Goal: Task Accomplishment & Management: Use online tool/utility

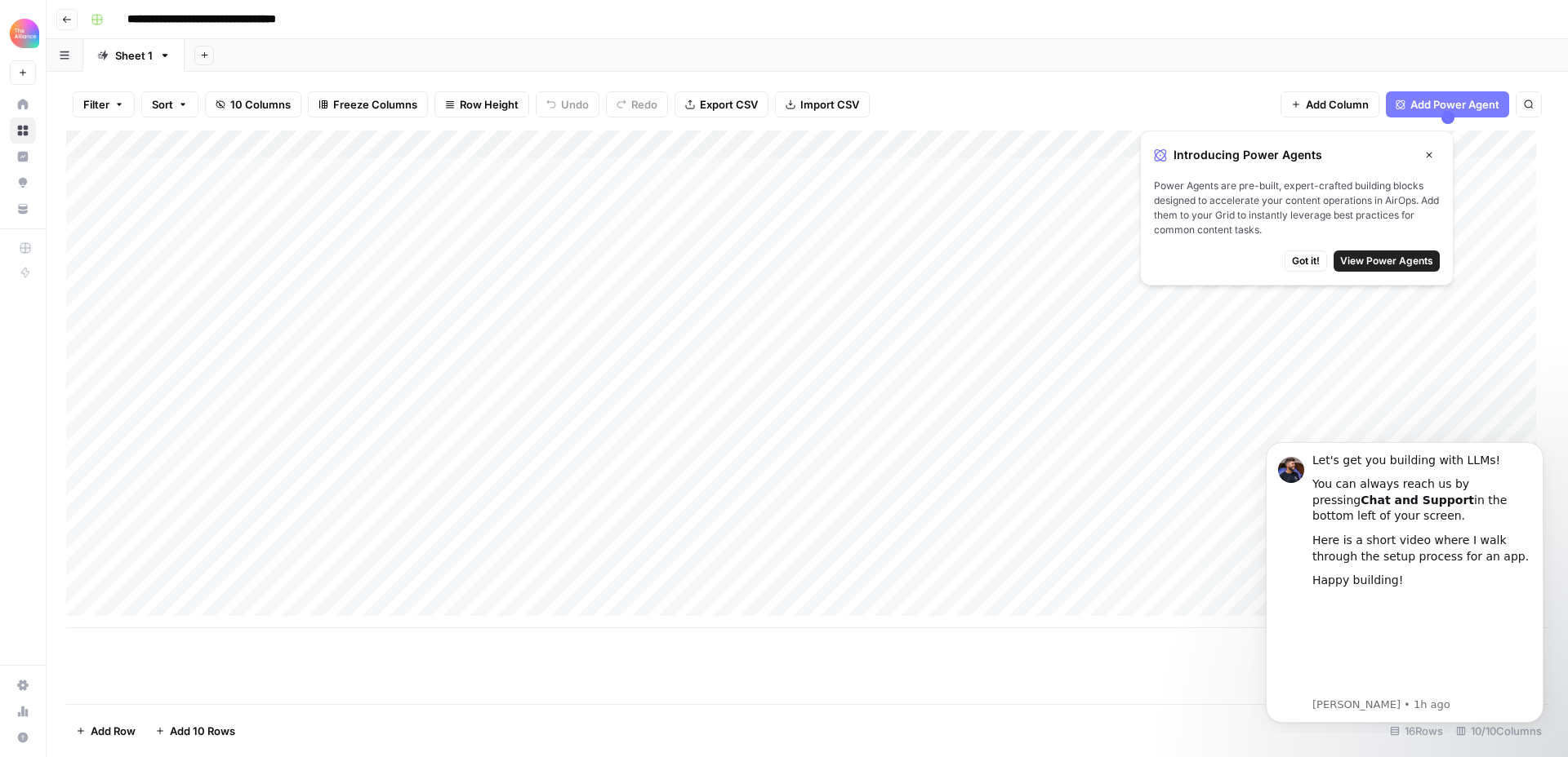
scroll to position [12, 0]
click at [187, 571] on div "Add Column" at bounding box center [807, 380] width 1482 height 498
click at [187, 576] on div "Add Column" at bounding box center [807, 380] width 1482 height 498
click at [189, 665] on button "Third-person" at bounding box center [189, 667] width 80 height 20
click at [306, 580] on div "Add Column" at bounding box center [807, 380] width 1482 height 498
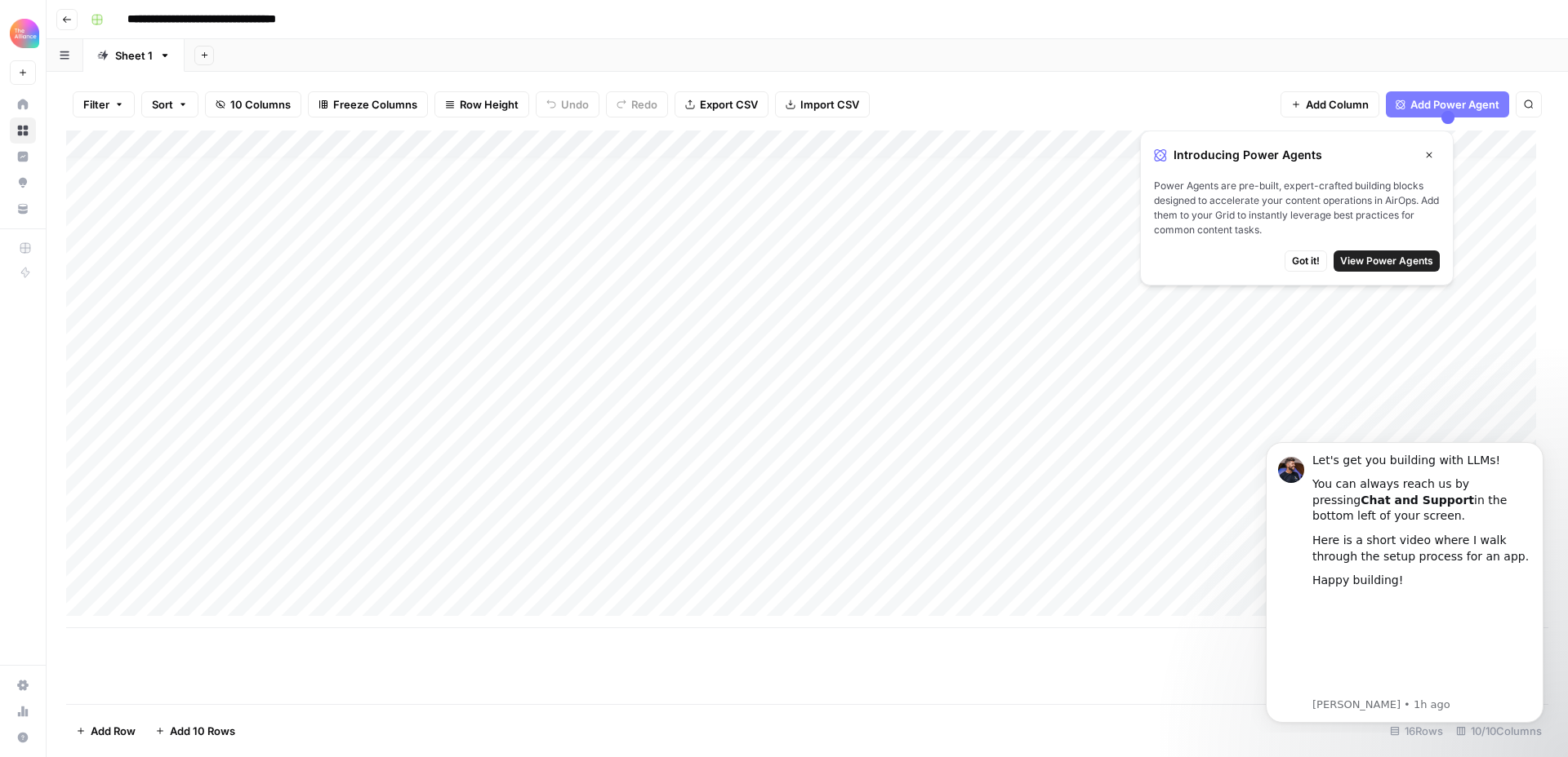
click at [304, 578] on div "Add Column" at bounding box center [807, 380] width 1482 height 498
click at [324, 667] on button "Value" at bounding box center [316, 667] width 41 height 20
click at [472, 571] on div "Add Column" at bounding box center [807, 380] width 1482 height 498
click at [473, 570] on div "Add Column" at bounding box center [807, 380] width 1482 height 498
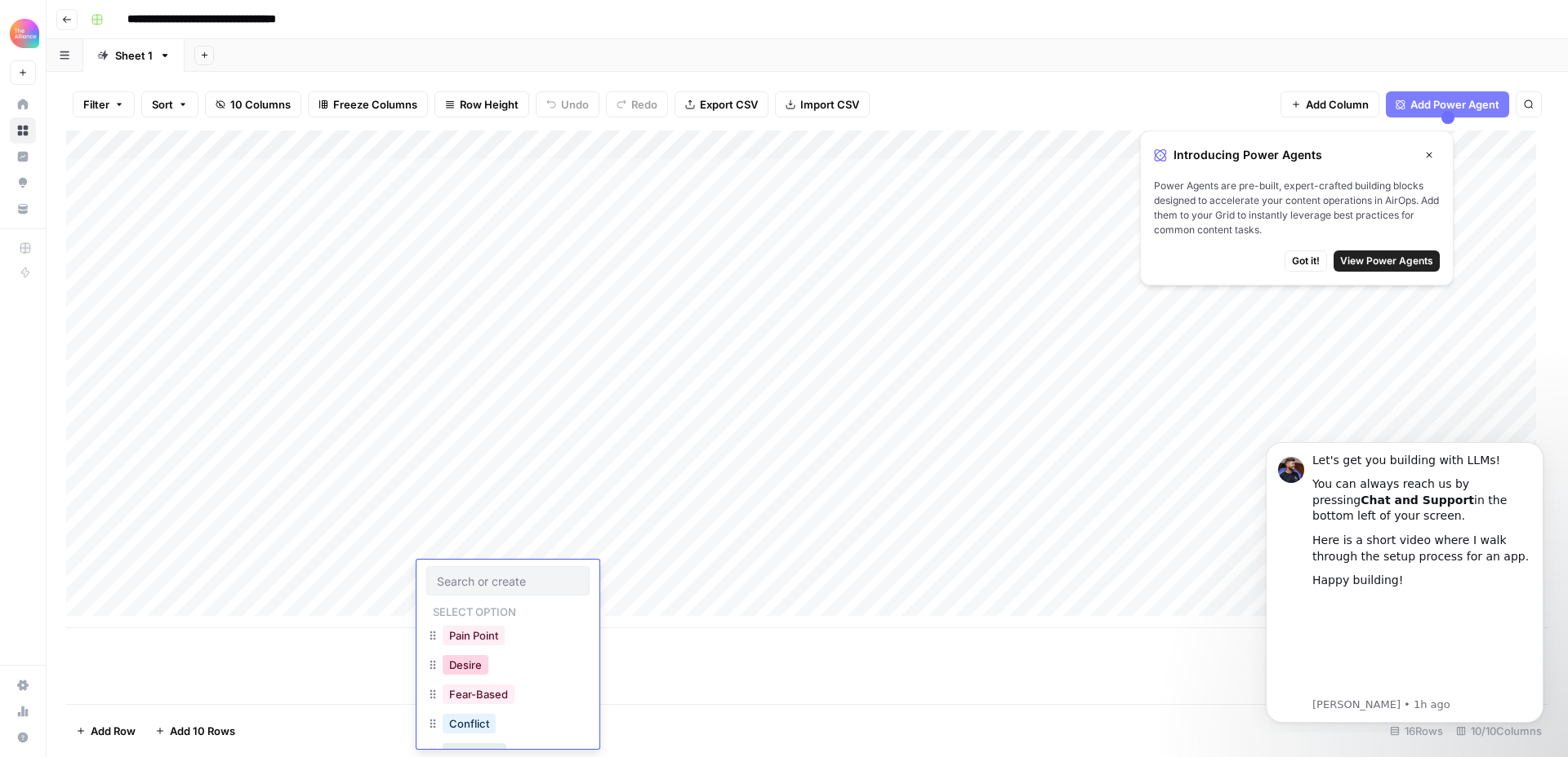
click at [470, 665] on button "Desire" at bounding box center [465, 665] width 45 height 20
click at [607, 571] on div "Add Column" at bounding box center [807, 380] width 1482 height 498
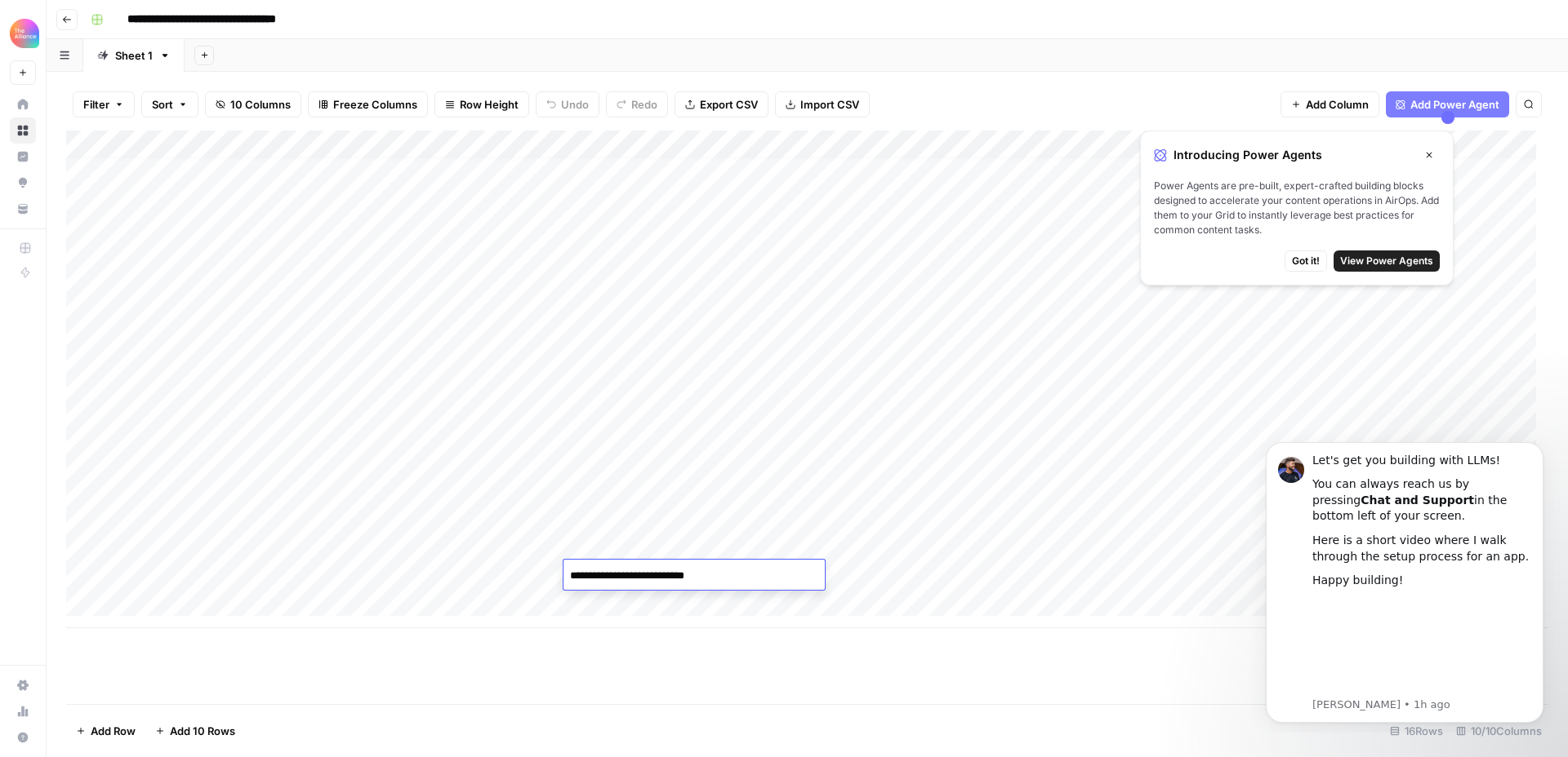
type textarea "**********"
click at [638, 437] on div "Add Column" at bounding box center [807, 380] width 1482 height 498
click at [638, 437] on div "Add Column" at bounding box center [807, 380] width 1482 height 498
click at [633, 577] on div "Add Column" at bounding box center [807, 380] width 1482 height 498
click at [769, 572] on div "Add Column" at bounding box center [807, 380] width 1482 height 498
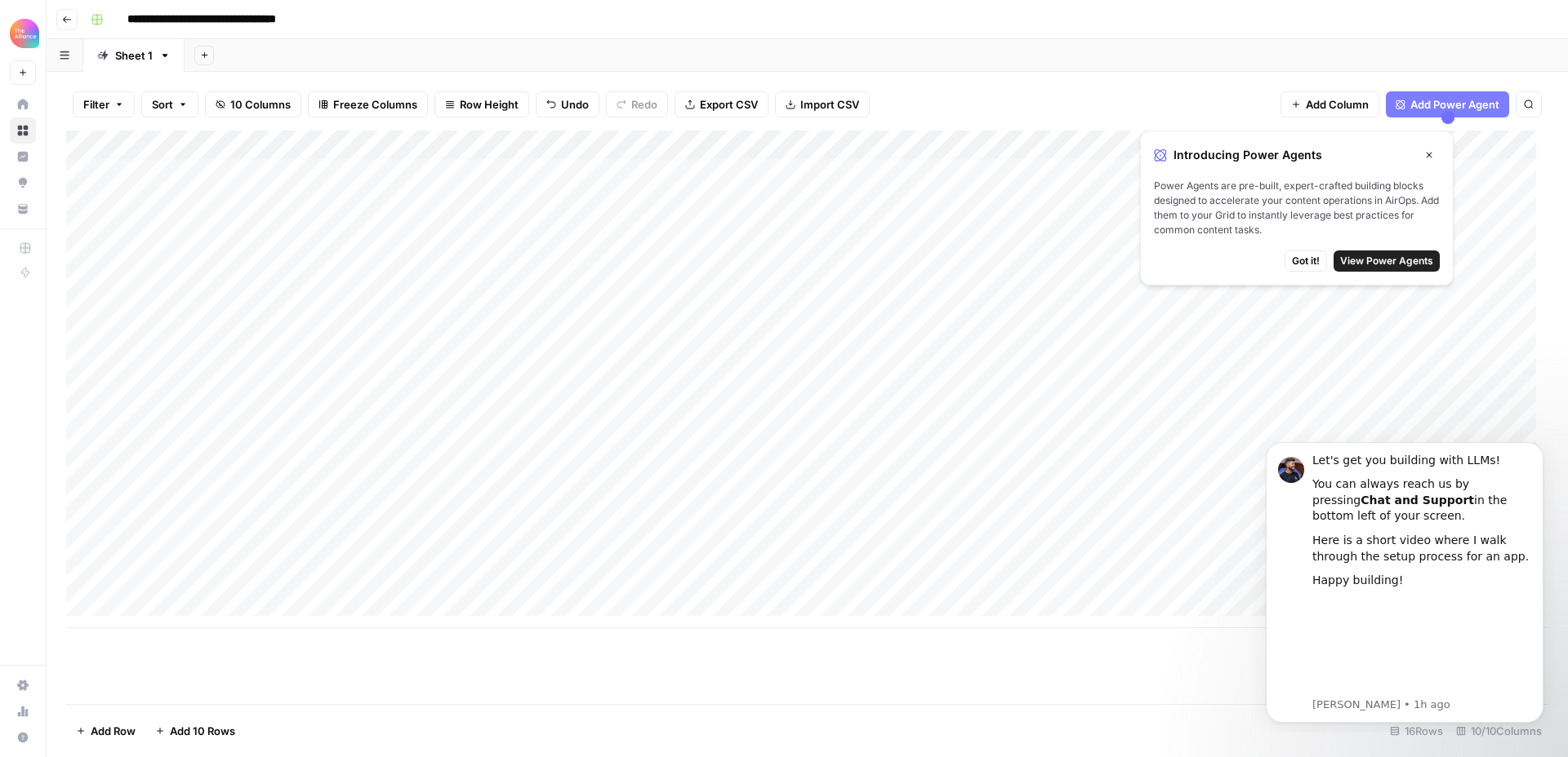
click at [760, 575] on div "Add Column" at bounding box center [807, 380] width 1482 height 498
type textarea "**********"
click at [989, 576] on div "Add Column" at bounding box center [807, 380] width 1482 height 498
click at [894, 576] on div "Add Column" at bounding box center [807, 380] width 1482 height 498
click at [910, 553] on div "Add Column" at bounding box center [807, 380] width 1482 height 498
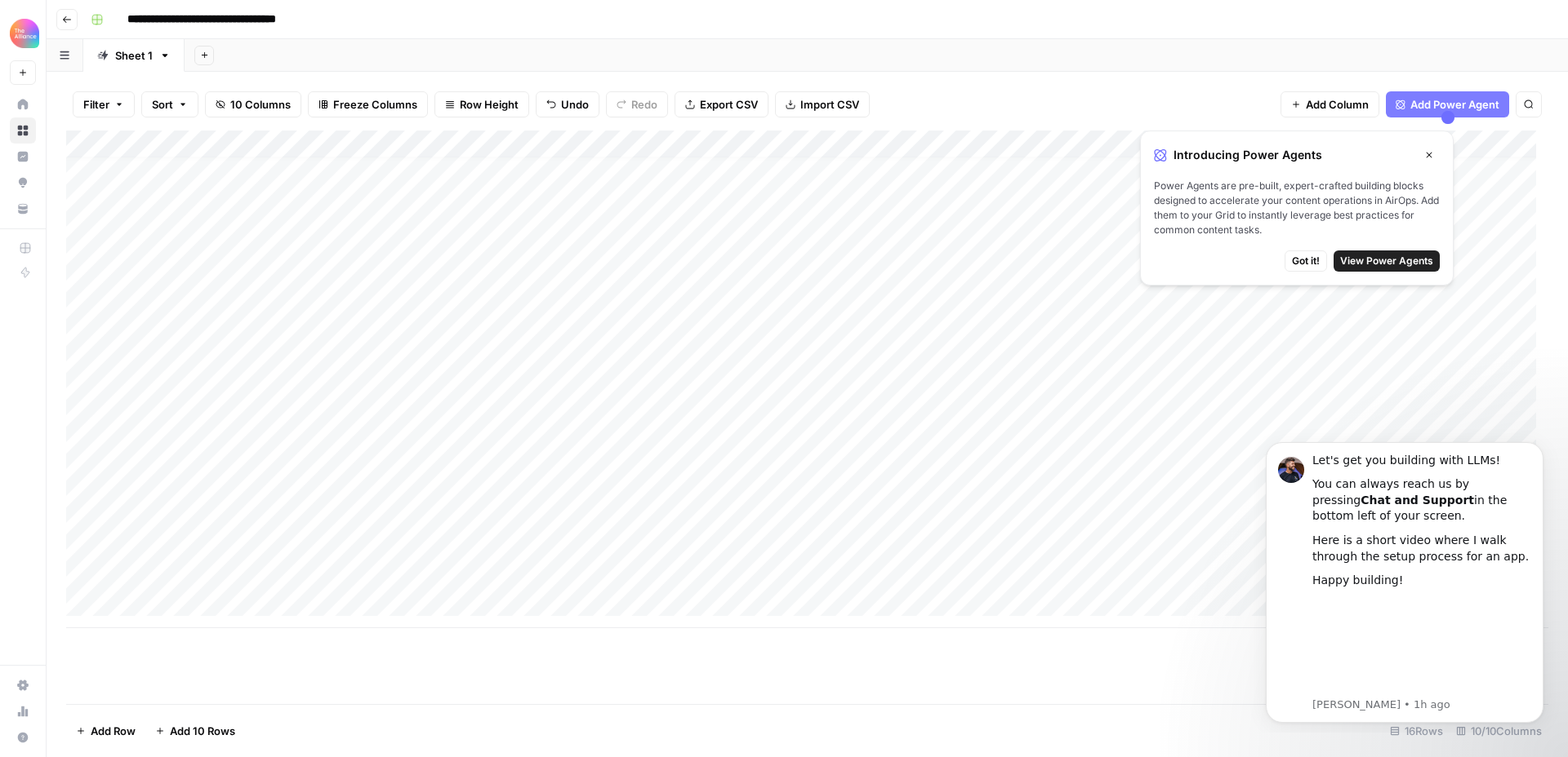
click at [913, 547] on div "Add Column" at bounding box center [807, 380] width 1482 height 498
click at [932, 599] on div "Add Column" at bounding box center [807, 380] width 1482 height 498
click at [935, 519] on div "Add Column" at bounding box center [807, 380] width 1482 height 498
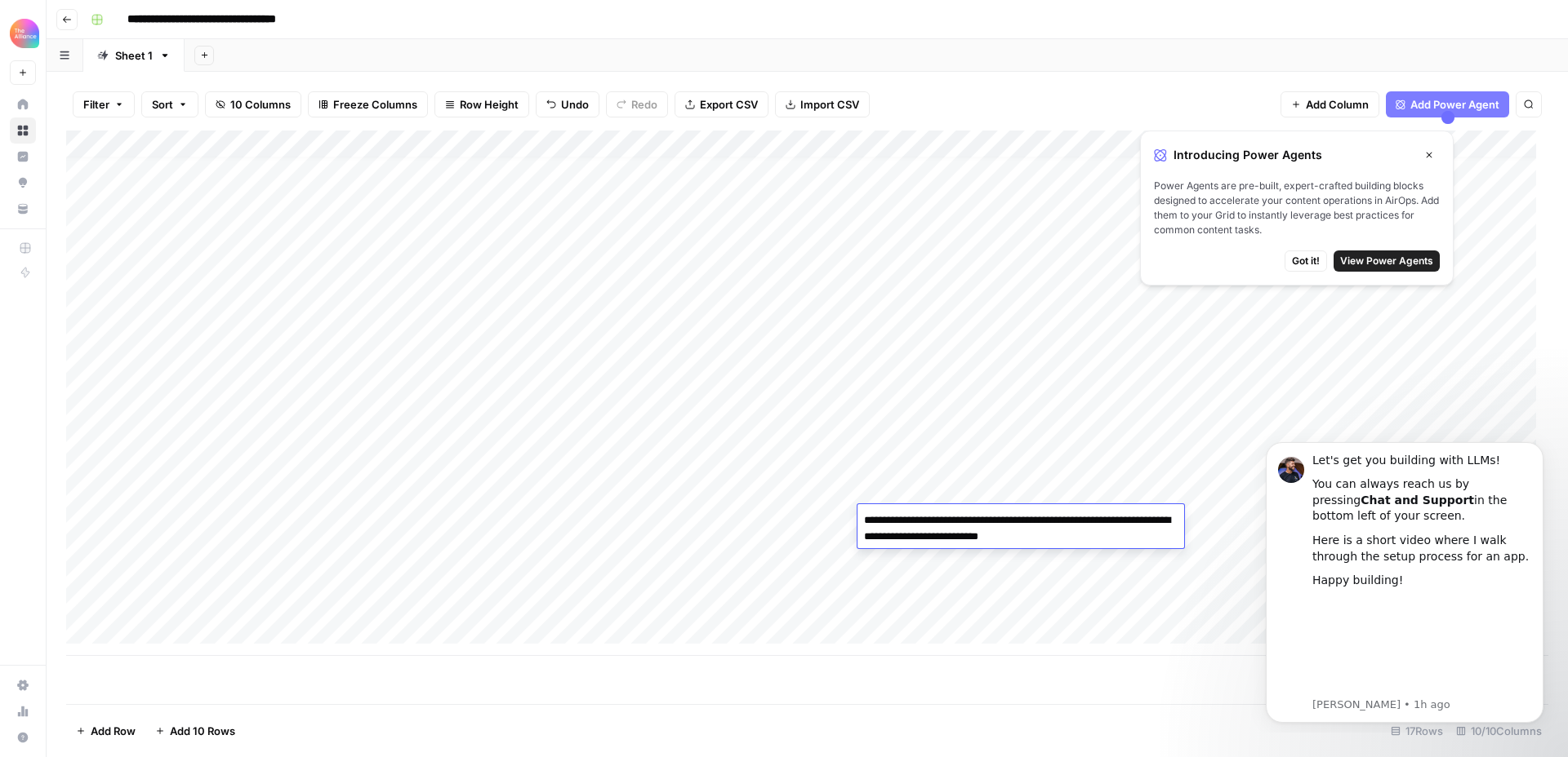
click at [866, 687] on div "Add Column" at bounding box center [807, 417] width 1482 height 574
click at [1042, 578] on div "Add Column" at bounding box center [807, 393] width 1482 height 525
click at [1059, 578] on div "Add Column" at bounding box center [807, 393] width 1482 height 525
type textarea "**********"
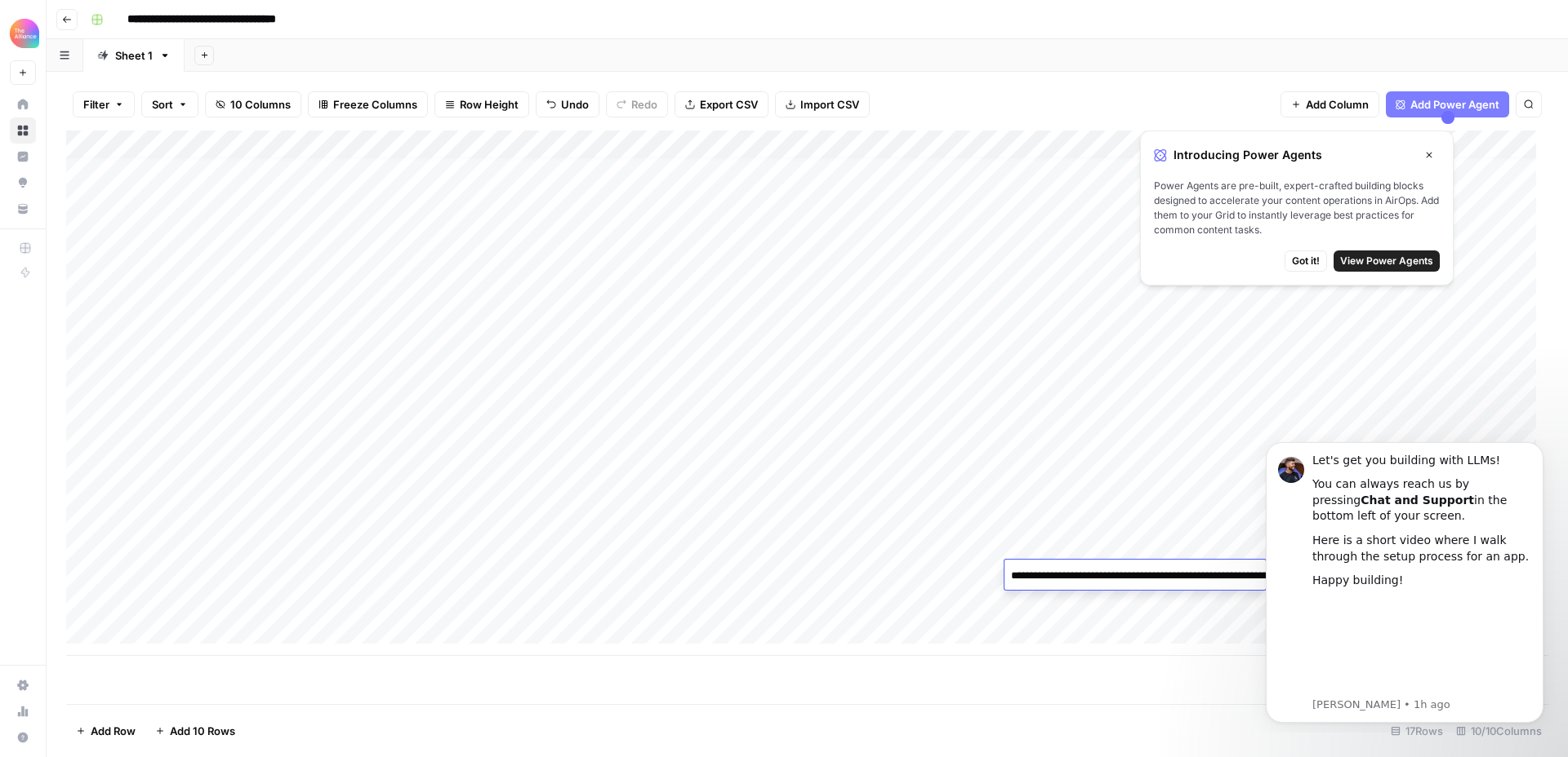
click at [950, 583] on div "Add Column" at bounding box center [807, 393] width 1482 height 525
click at [937, 435] on div "Add Column" at bounding box center [807, 393] width 1482 height 525
click at [918, 435] on div "Add Column" at bounding box center [807, 393] width 1482 height 525
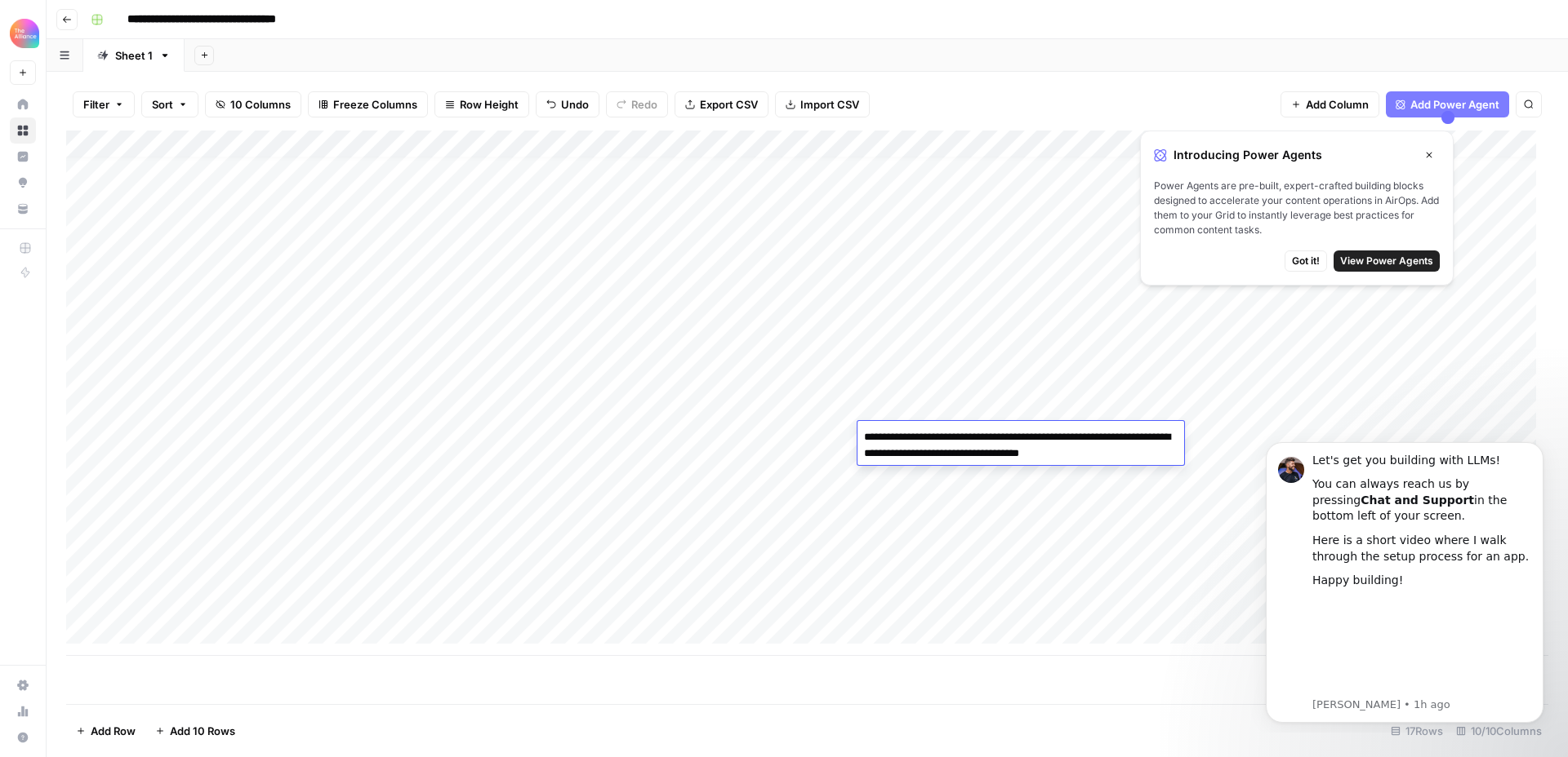
click at [1024, 448] on textarea "**********" at bounding box center [1021, 446] width 327 height 39
click at [914, 578] on div "Add Column" at bounding box center [807, 393] width 1482 height 525
click at [921, 576] on div "Add Column" at bounding box center [807, 393] width 1482 height 525
click at [924, 438] on div "Add Column" at bounding box center [807, 393] width 1482 height 525
click at [934, 435] on div "Add Column" at bounding box center [807, 393] width 1482 height 525
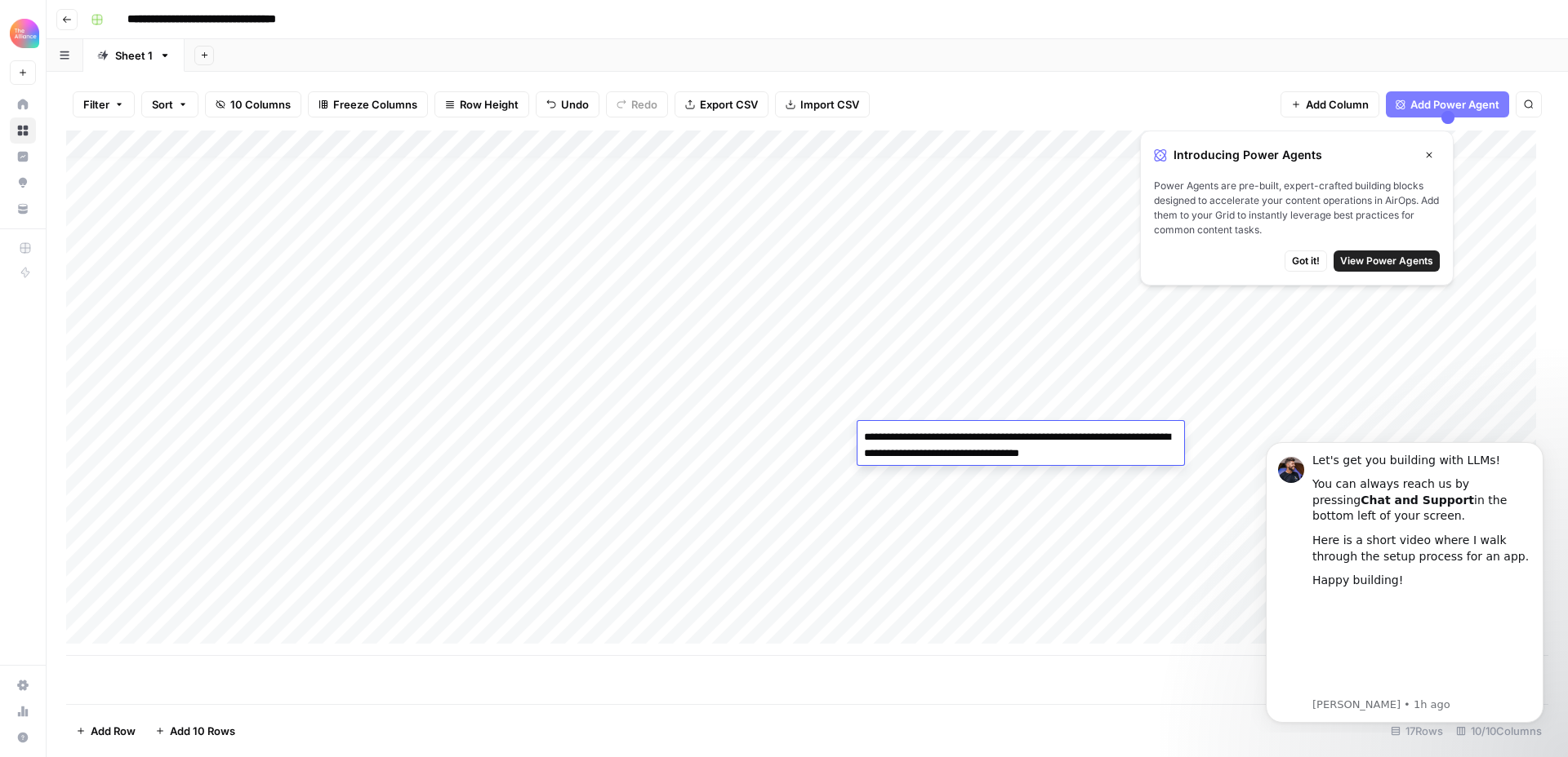
click at [907, 241] on div "Add Column" at bounding box center [807, 393] width 1482 height 525
click at [912, 240] on div "Add Column" at bounding box center [807, 393] width 1482 height 525
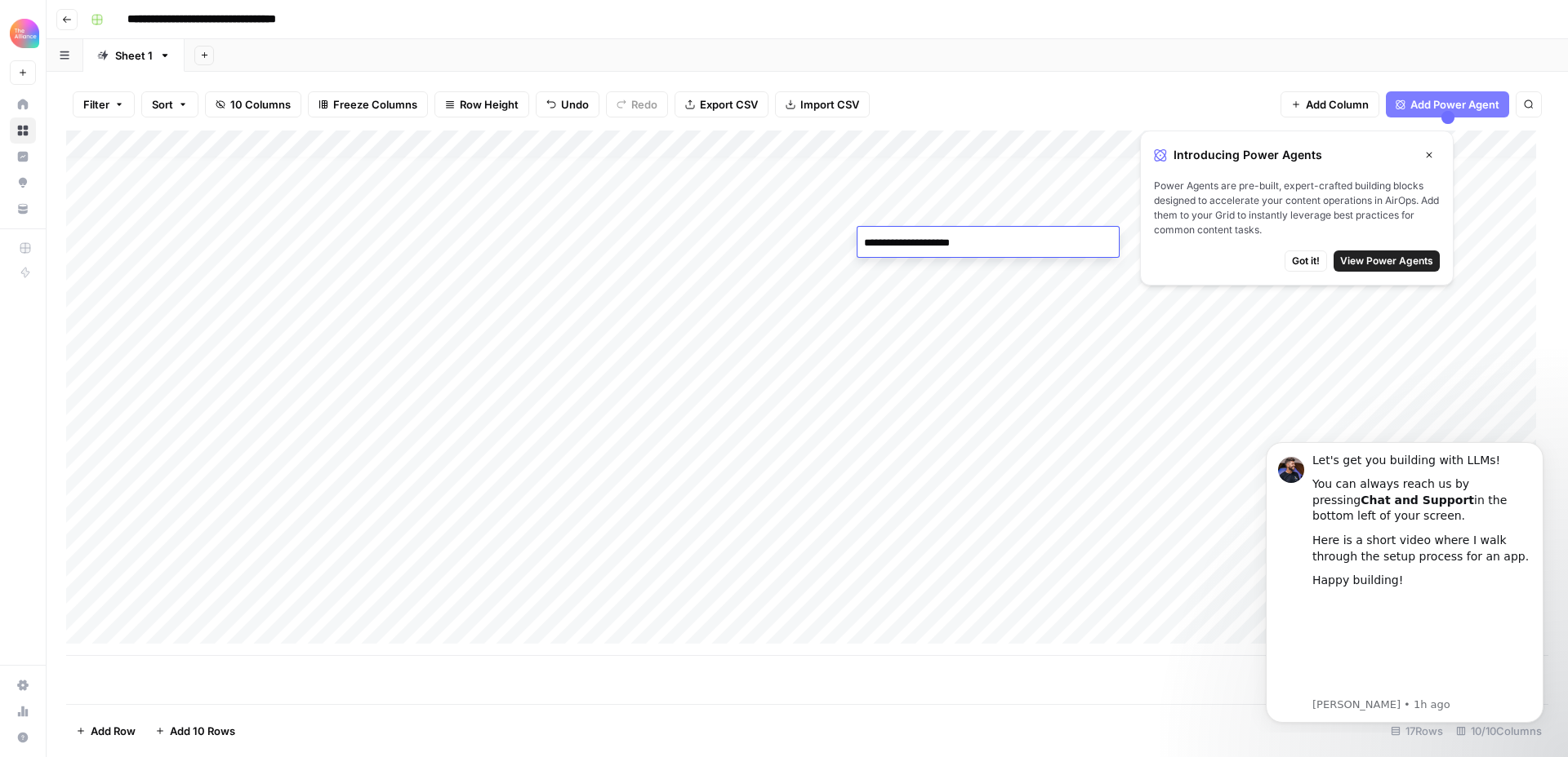
click at [912, 574] on div "Add Column" at bounding box center [807, 393] width 1482 height 525
click at [931, 577] on div "Add Column" at bounding box center [807, 393] width 1482 height 525
type textarea "**********"
click at [458, 570] on div "Add Column" at bounding box center [807, 393] width 1482 height 525
click at [449, 578] on div "Add Column" at bounding box center [807, 393] width 1482 height 525
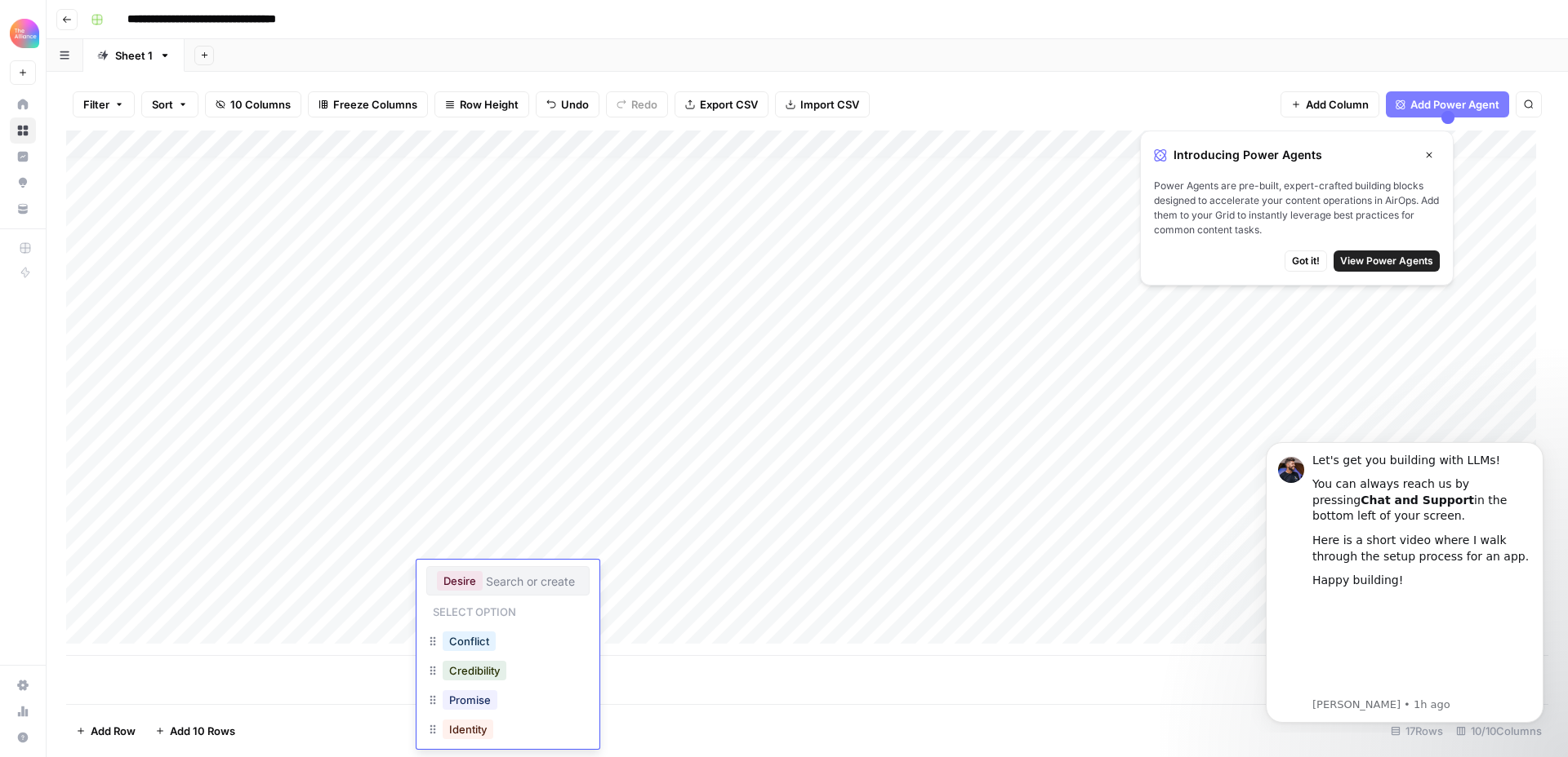
scroll to position [98, 0]
click at [486, 665] on button "Authority" at bounding box center [472, 660] width 59 height 20
click at [1540, 447] on icon "Dismiss notification" at bounding box center [1538, 447] width 6 height 6
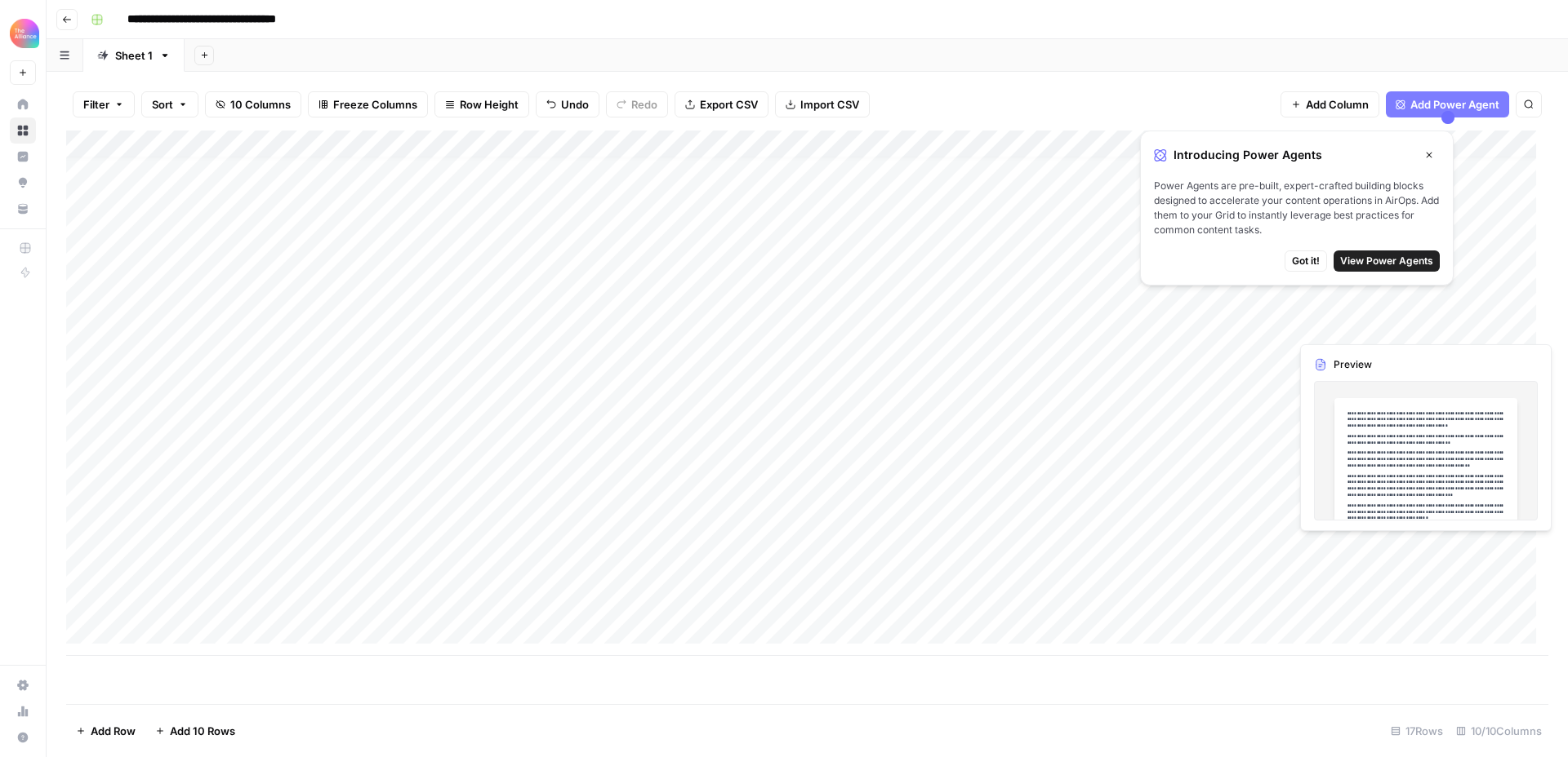
click at [1429, 156] on icon "button" at bounding box center [1428, 155] width 9 height 9
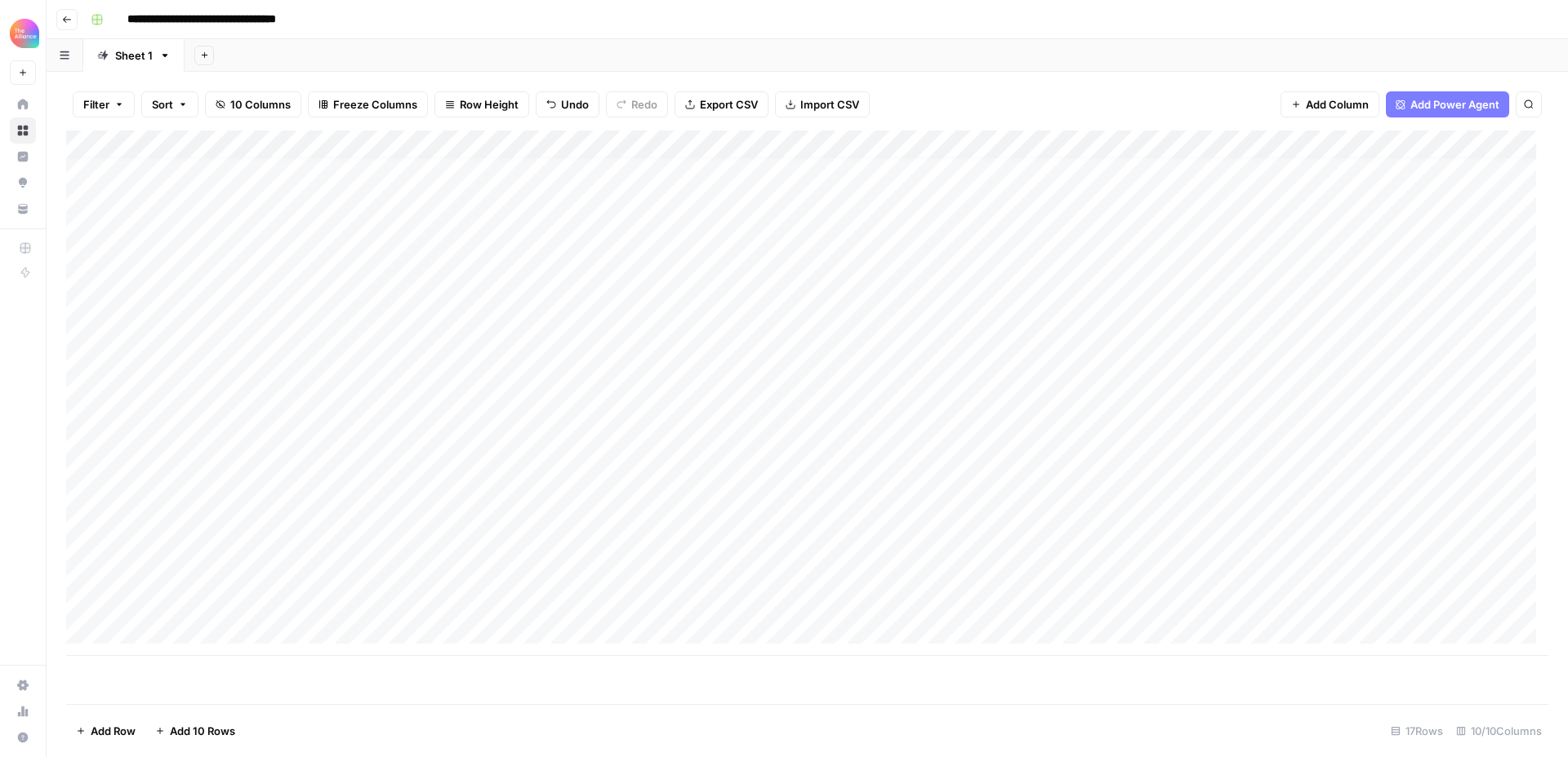
click at [1225, 574] on div "Add Column" at bounding box center [807, 393] width 1482 height 525
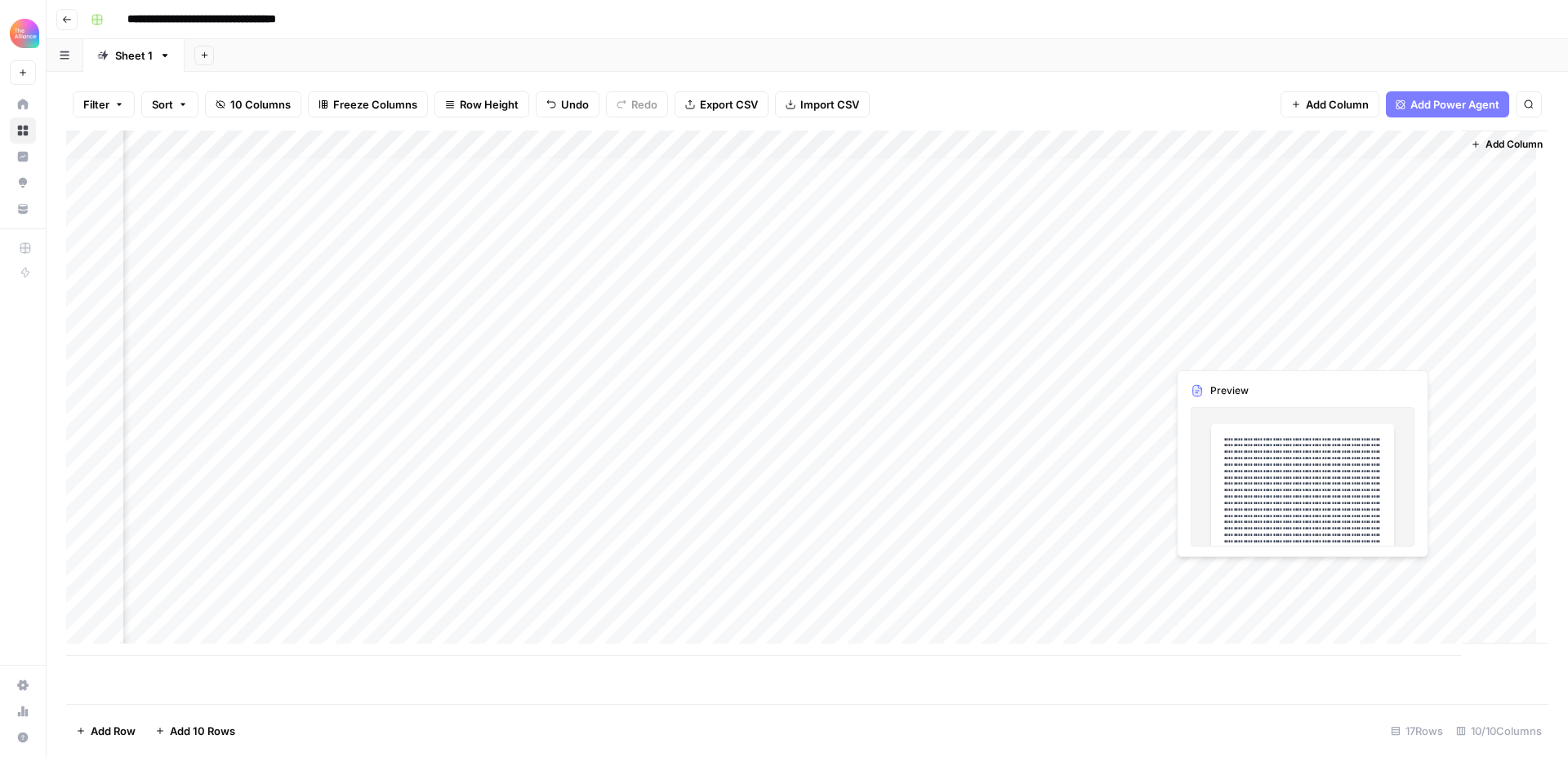
click at [1267, 576] on div "Add Column" at bounding box center [807, 393] width 1482 height 525
click at [1266, 576] on div "Add Column" at bounding box center [807, 393] width 1482 height 525
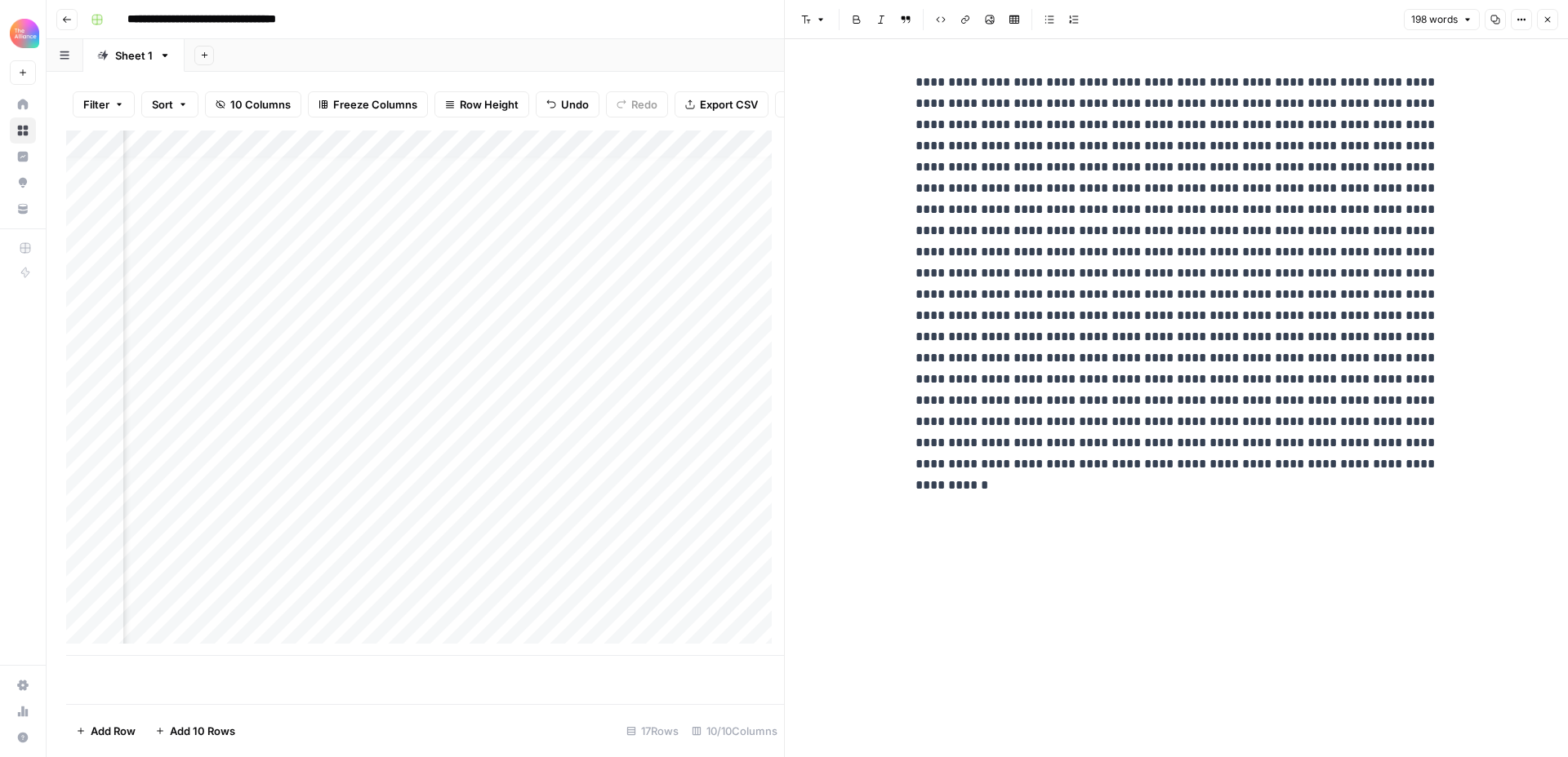
click at [746, 588] on div "Add Column" at bounding box center [425, 393] width 718 height 525
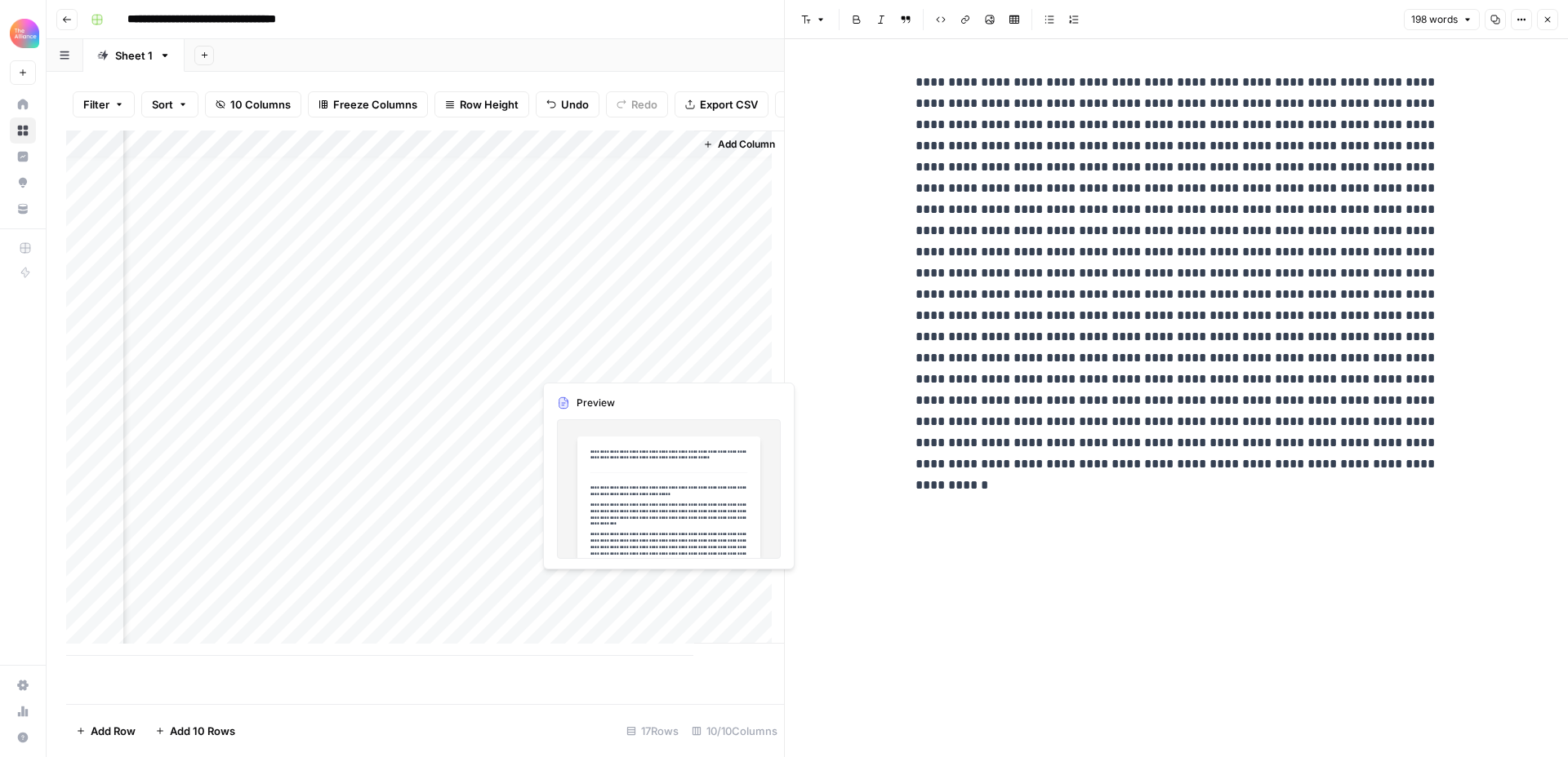
click at [600, 590] on div "Add Column" at bounding box center [425, 393] width 718 height 525
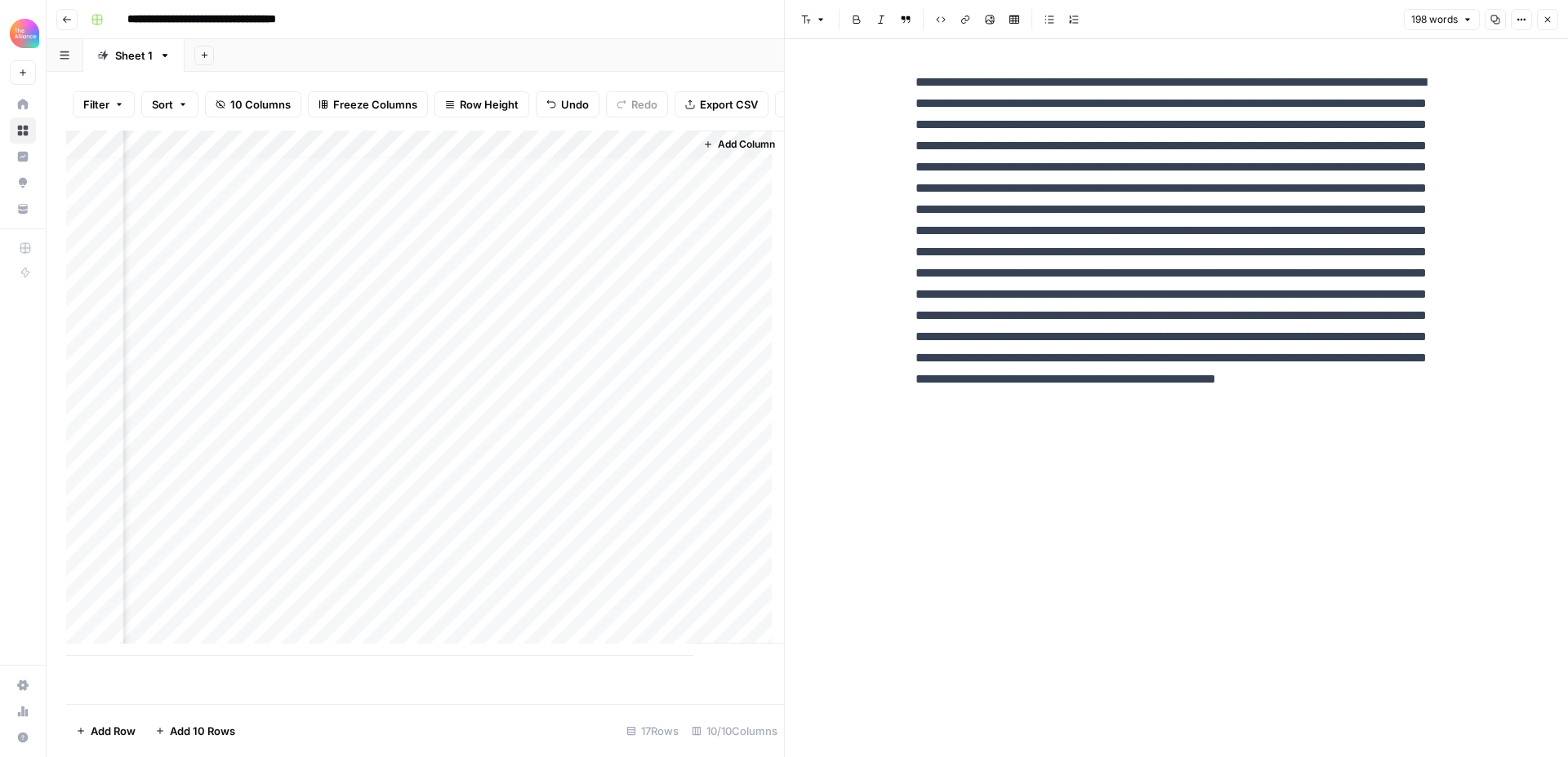
click at [577, 583] on div "Add Column" at bounding box center [425, 393] width 718 height 525
